Goal: Communication & Community: Answer question/provide support

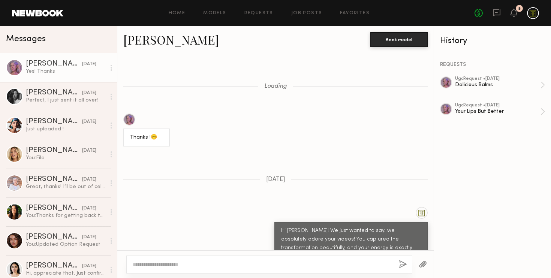
scroll to position [568, 0]
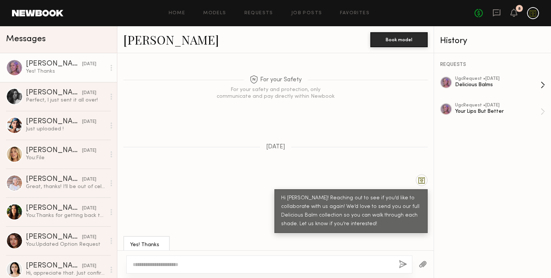
click at [483, 81] on div "Delicious Balms" at bounding box center [498, 84] width 86 height 7
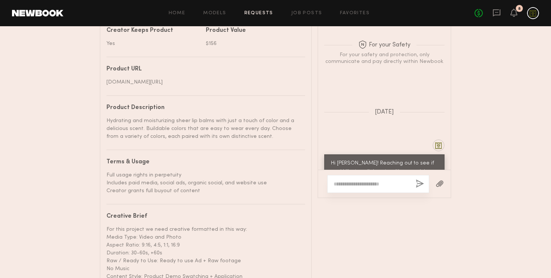
scroll to position [486, 0]
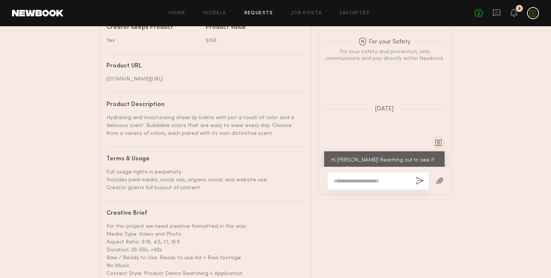
click at [358, 183] on textarea at bounding box center [372, 181] width 76 height 8
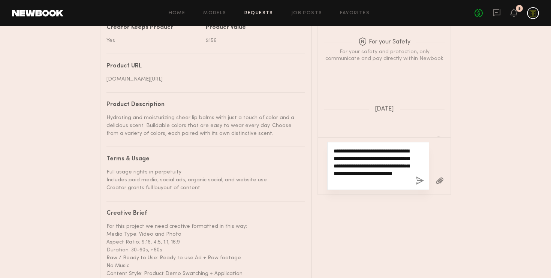
type textarea "**********"
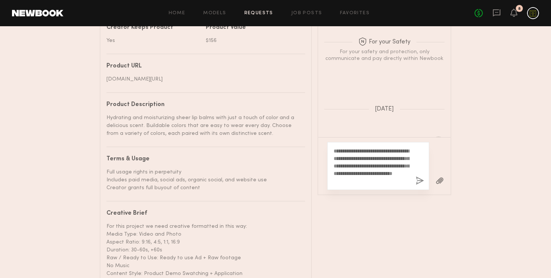
click at [419, 178] on button "button" at bounding box center [420, 181] width 8 height 9
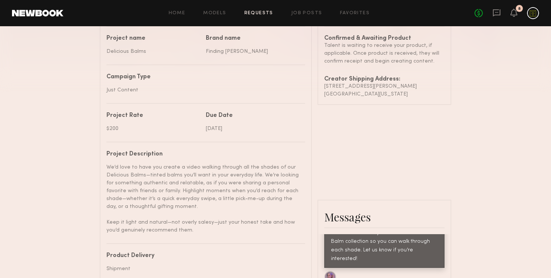
scroll to position [208, 0]
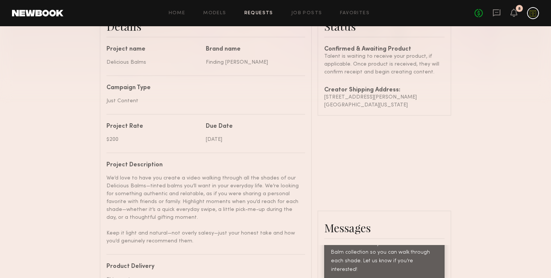
click at [227, 137] on div "[DATE]" at bounding box center [253, 140] width 94 height 8
copy div "[DATE]"
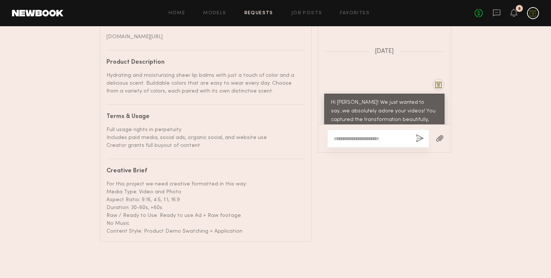
scroll to position [784, 0]
